Goal: Task Accomplishment & Management: Complete application form

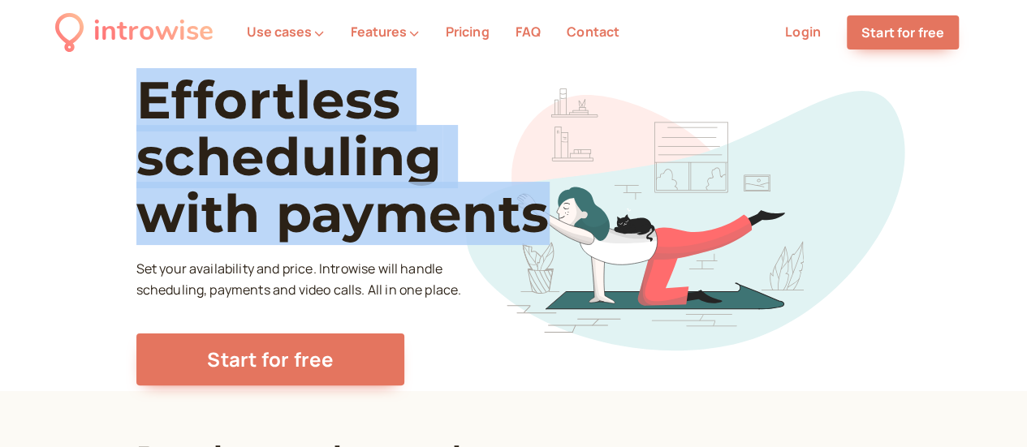
drag, startPoint x: 58, startPoint y: 104, endPoint x: 515, endPoint y: 210, distance: 469.4
click at [515, 210] on div "Effortless scheduling with payments Set your availability and price. Introwise …" at bounding box center [513, 228] width 1027 height 326
click at [499, 202] on h1 "Effortless scheduling with payments" at bounding box center [372, 156] width 472 height 171
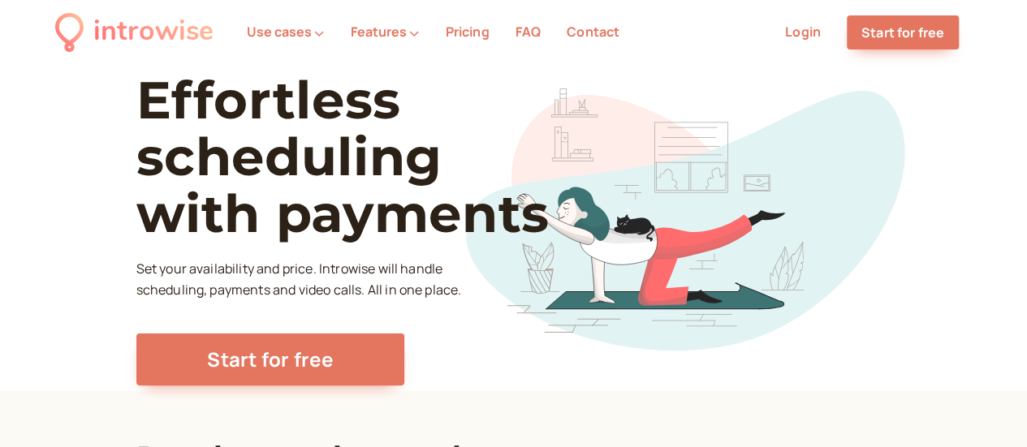
click at [393, 102] on h1 "Effortless scheduling with payments" at bounding box center [372, 156] width 472 height 171
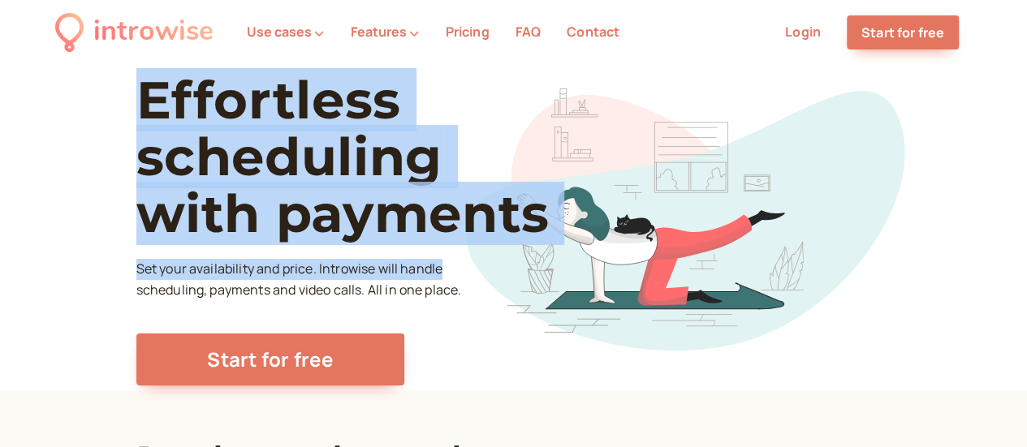
drag, startPoint x: 127, startPoint y: 109, endPoint x: 421, endPoint y: 300, distance: 350.4
click at [421, 300] on div "Effortless scheduling with payments Set your availability and price. Introwise …" at bounding box center [372, 228] width 472 height 314
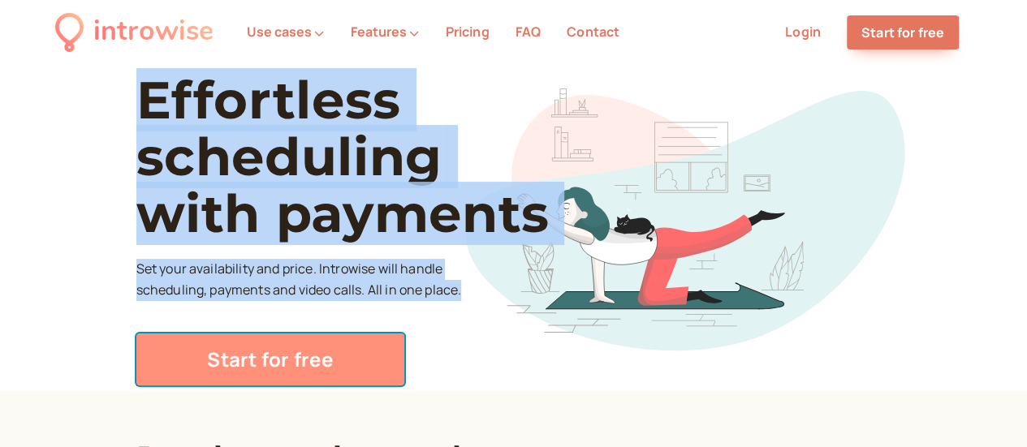
click at [285, 365] on link "Start for free" at bounding box center [270, 360] width 268 height 52
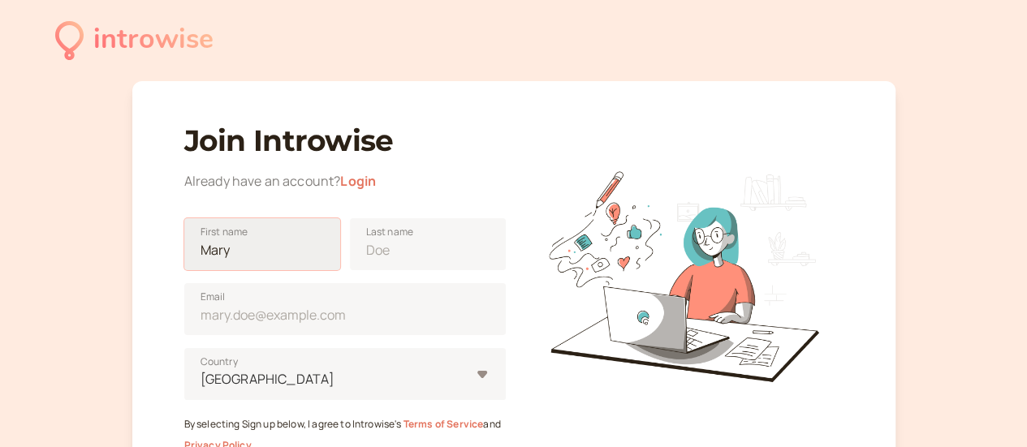
click at [258, 258] on input "First name" at bounding box center [262, 244] width 156 height 52
type input "m"
type input "Marilia"
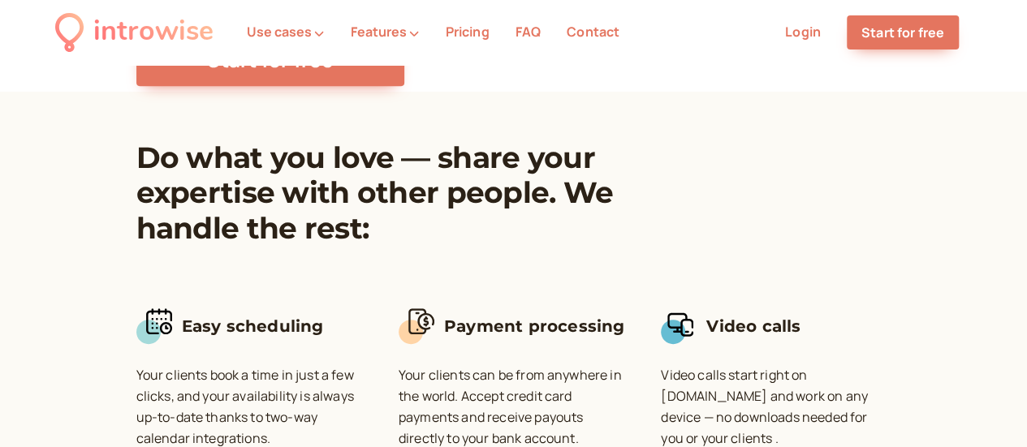
scroll to position [325, 0]
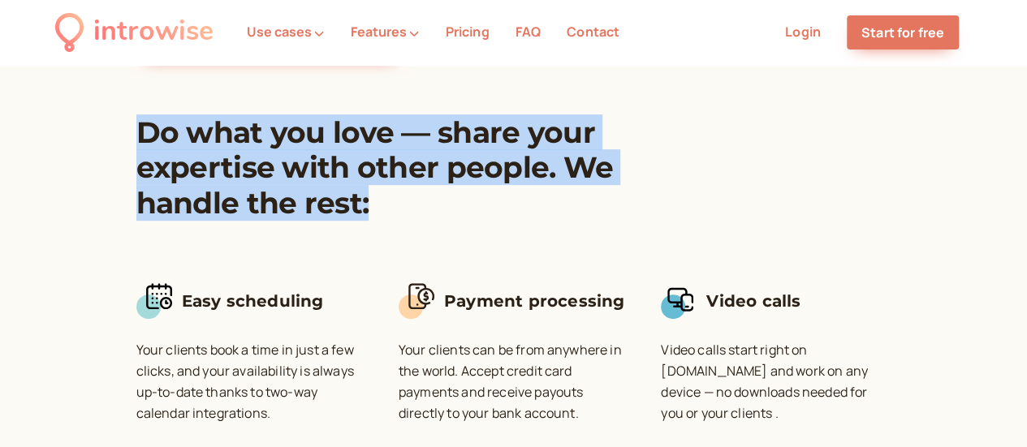
drag, startPoint x: 37, startPoint y: 131, endPoint x: 494, endPoint y: 200, distance: 461.5
click at [494, 200] on div "Do what you love — share your expertise with other people. We handle the rest: …" at bounding box center [513, 277] width 1027 height 420
drag, startPoint x: 257, startPoint y: 197, endPoint x: 223, endPoint y: 192, distance: 33.8
click at [255, 196] on h2 "Do what you love — share your expertise with other people. We handle the rest:" at bounding box center [420, 168] width 568 height 106
click at [287, 197] on h2 "Do what you love — share your expertise with other people. We handle the rest:" at bounding box center [420, 168] width 568 height 106
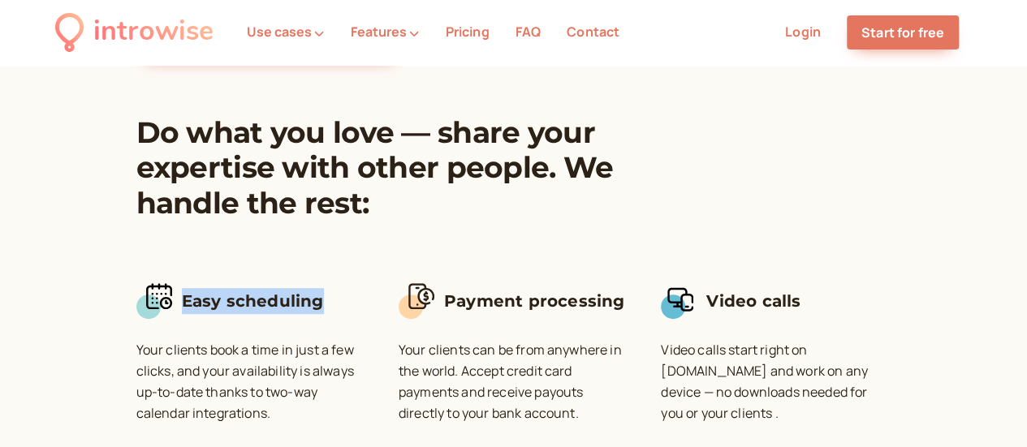
drag, startPoint x: 55, startPoint y: 300, endPoint x: 299, endPoint y: 304, distance: 243.6
click at [299, 304] on div "Do what you love — share your expertise with other people. We handle the rest: …" at bounding box center [513, 277] width 1027 height 420
click at [299, 304] on h3 "Easy scheduling" at bounding box center [274, 301] width 184 height 26
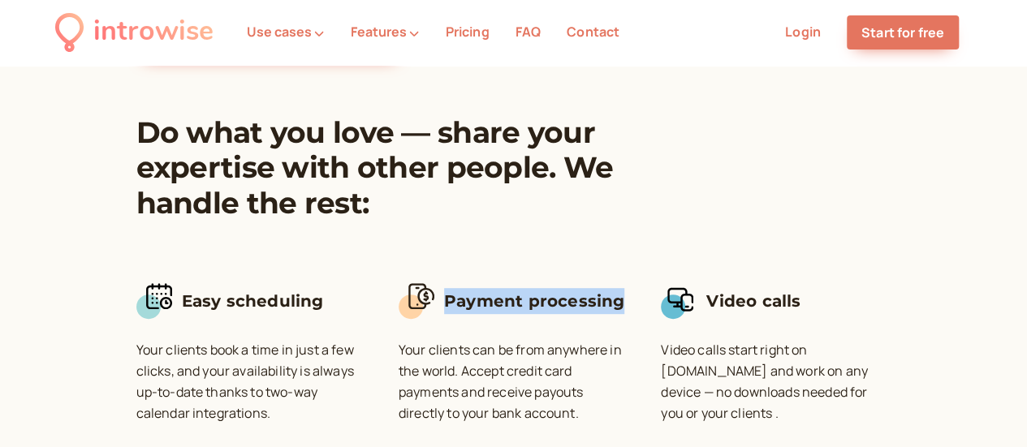
drag, startPoint x: 416, startPoint y: 304, endPoint x: 620, endPoint y: 300, distance: 204.7
click at [620, 300] on div "Payment processing" at bounding box center [514, 305] width 230 height 44
click at [693, 300] on div at bounding box center [680, 300] width 26 height 26
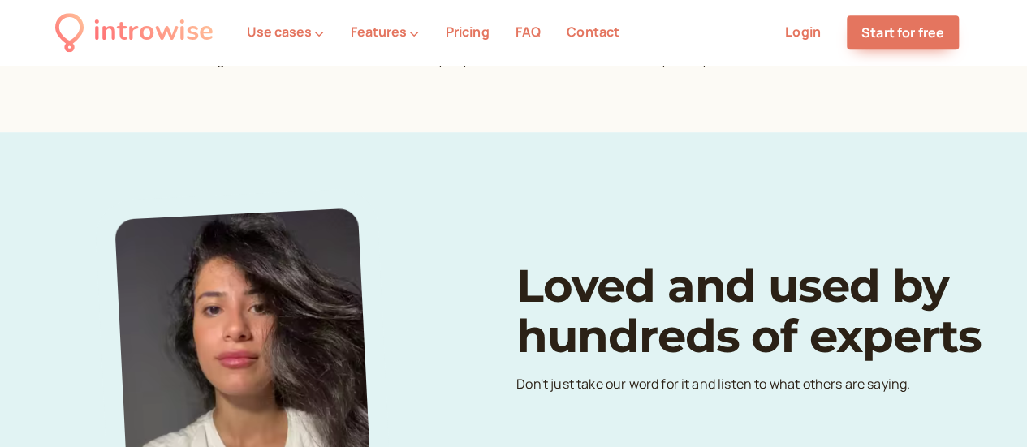
scroll to position [487, 0]
